Goal: Find specific page/section

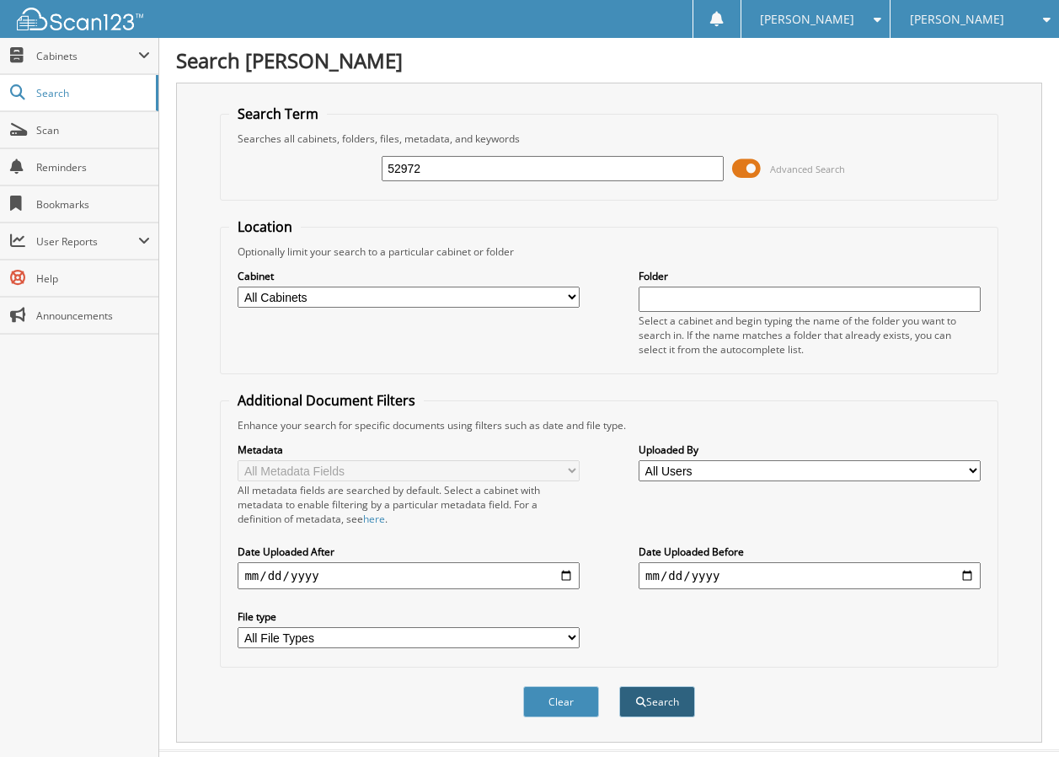
type input "52972"
click at [634, 704] on button "Search" at bounding box center [657, 701] width 76 height 31
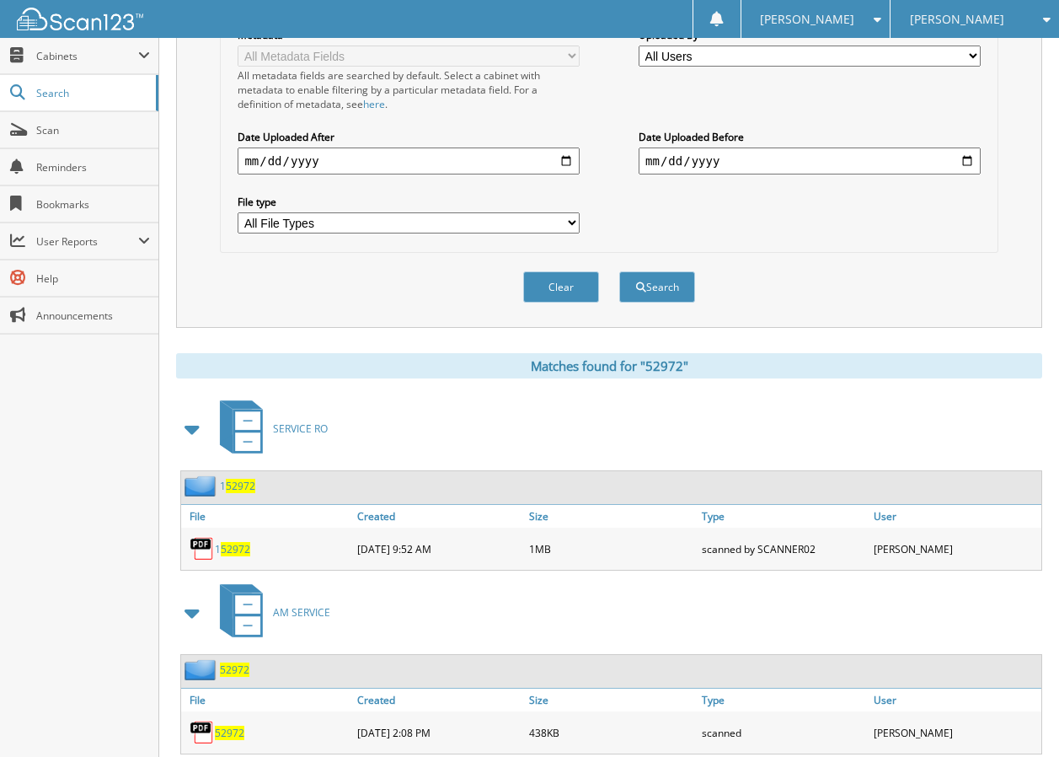
scroll to position [421, 0]
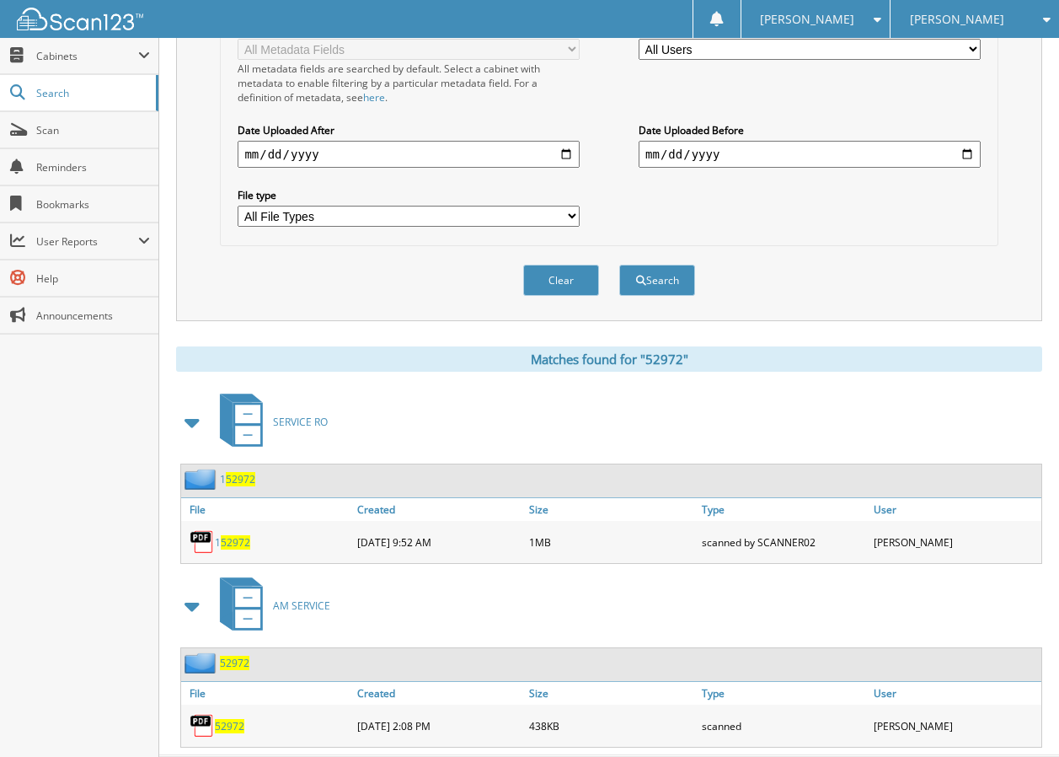
click at [229, 727] on span "52972" at bounding box center [229, 726] width 29 height 14
click at [543, 280] on button "Clear" at bounding box center [561, 280] width 76 height 31
